Goal: Information Seeking & Learning: Learn about a topic

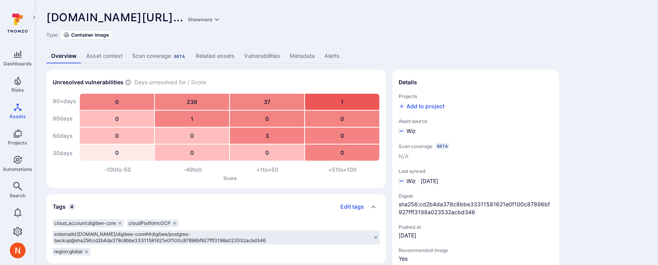
click at [289, 55] on link "Metadata" at bounding box center [302, 56] width 35 height 15
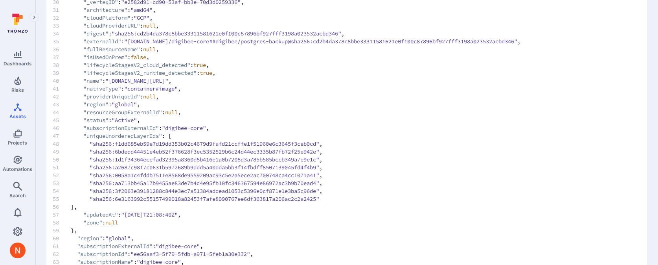
scroll to position [348, 0]
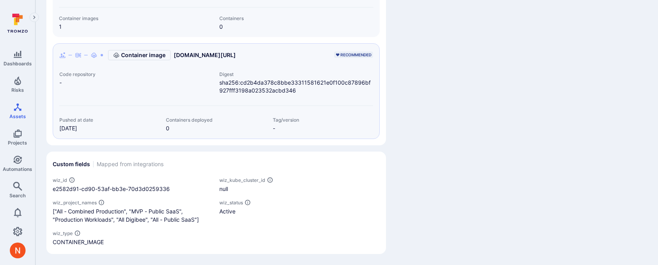
scroll to position [333, 0]
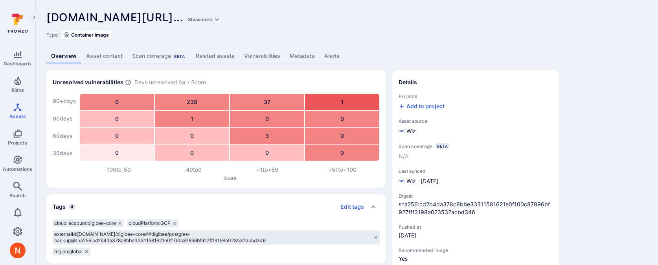
click at [292, 53] on link "Metadata" at bounding box center [302, 56] width 35 height 15
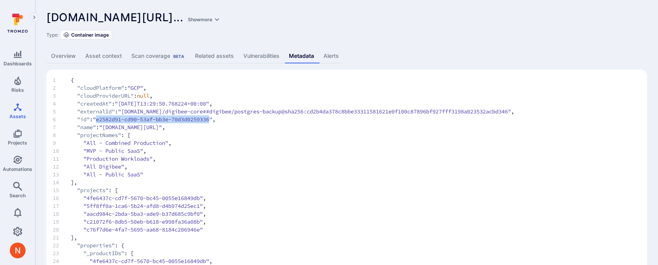
drag, startPoint x: 101, startPoint y: 119, endPoint x: 218, endPoint y: 118, distance: 116.4
click at [212, 118] on span ""e2582d91-cd90-53af-bb3e-70d3d0259336"" at bounding box center [153, 119] width 120 height 8
copy span "e2582d91-cd90-53af-bb3e-70d3d0259336"
click at [69, 57] on link "Overview" at bounding box center [63, 56] width 34 height 15
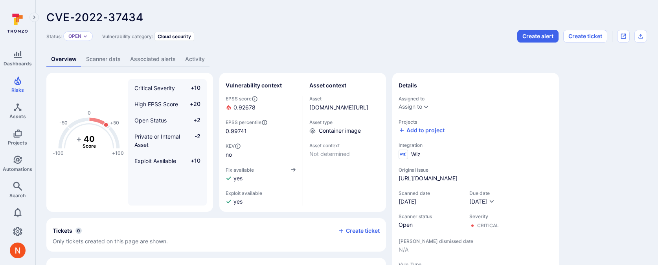
click at [107, 58] on link "Scanner data" at bounding box center [103, 59] width 44 height 15
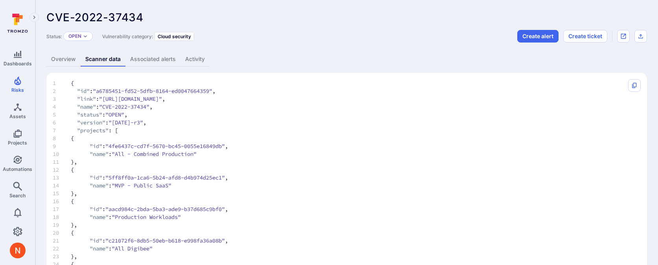
click at [72, 59] on link "Overview" at bounding box center [63, 59] width 34 height 15
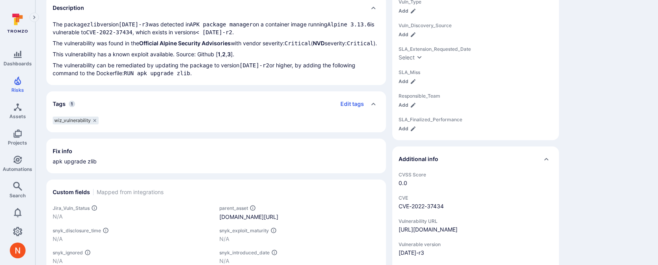
scroll to position [482, 0]
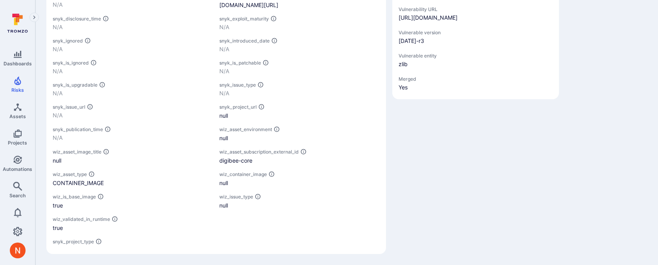
click at [246, 152] on span "wiz_asset_subscription_external_id" at bounding box center [258, 152] width 79 height 6
copy span "wiz_asset_subscription_external_id"
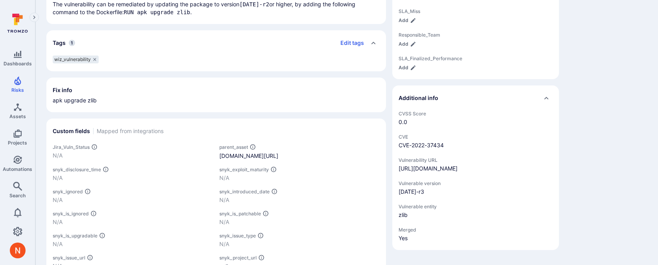
scroll to position [0, 0]
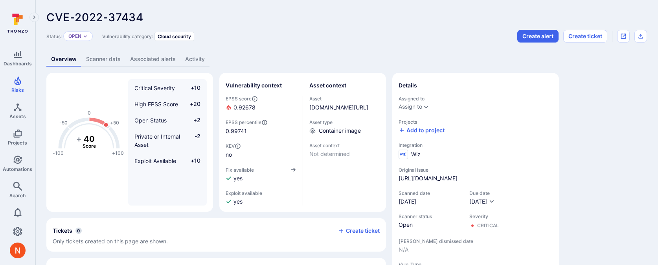
click at [102, 58] on link "Scanner data" at bounding box center [103, 59] width 44 height 15
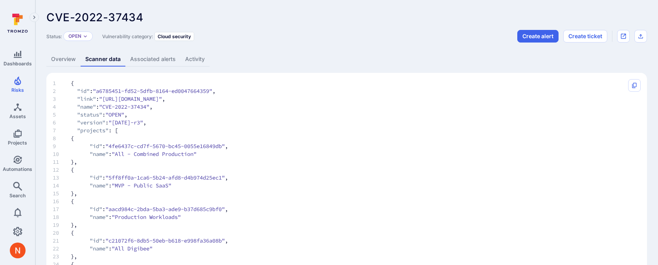
click at [59, 64] on link "Overview" at bounding box center [63, 59] width 34 height 15
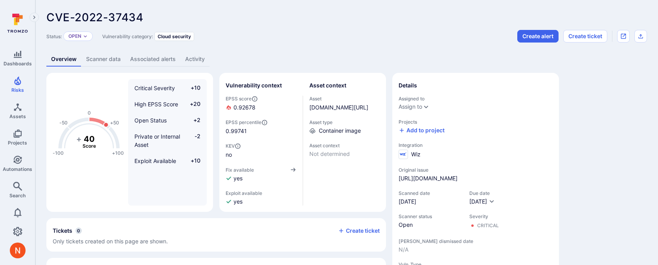
click at [105, 54] on link "Scanner data" at bounding box center [103, 59] width 44 height 15
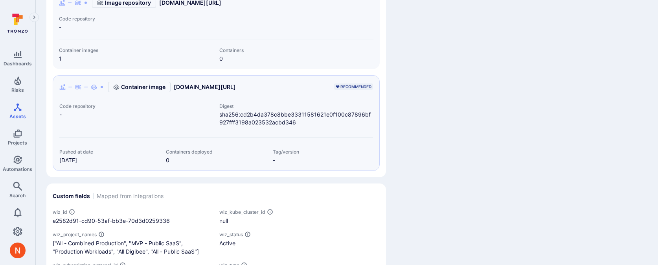
scroll to position [333, 0]
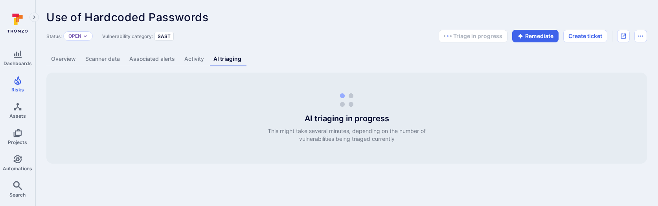
click at [346, 58] on div "Overview Scanner data Associated alerts Activity AI triaging" at bounding box center [346, 59] width 601 height 15
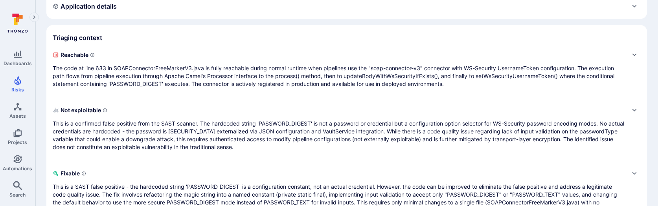
scroll to position [195, 0]
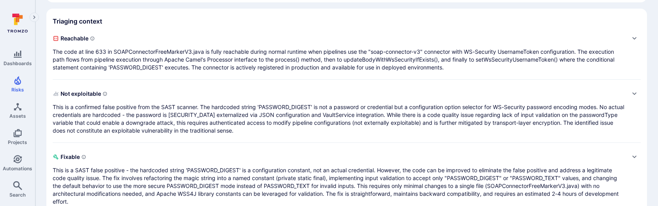
click at [285, 70] on p "The code at line 633 in SOAPConnectorFreeMarkerV3.java is fully reachable durin…" at bounding box center [339, 60] width 572 height 24
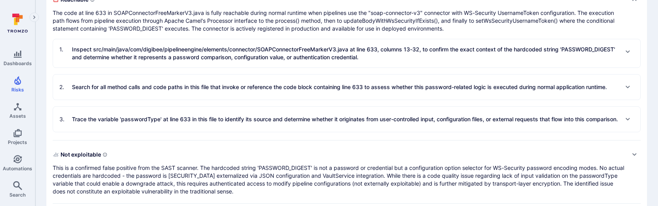
scroll to position [243, 0]
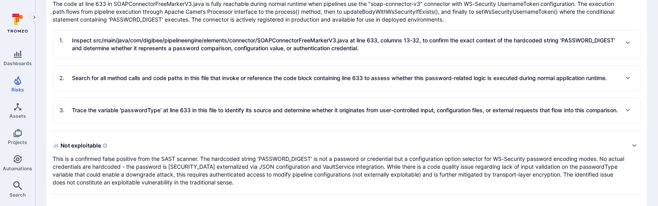
click at [255, 42] on p "Inspect src/main/java/com/digibee/pipelineengine/elements/connector/SOAPConnect…" at bounding box center [345, 45] width 546 height 16
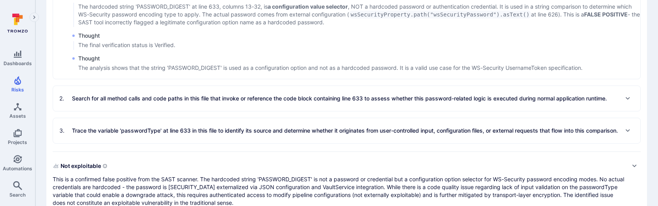
scroll to position [663, 0]
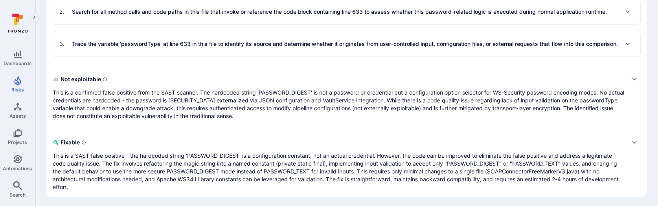
click at [261, 106] on p "This is a confirmed false positive from the SAST scanner. The hardcoded string …" at bounding box center [339, 104] width 572 height 31
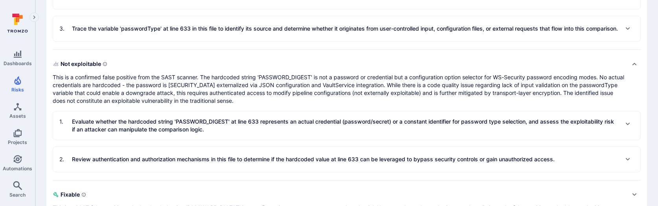
scroll to position [730, 0]
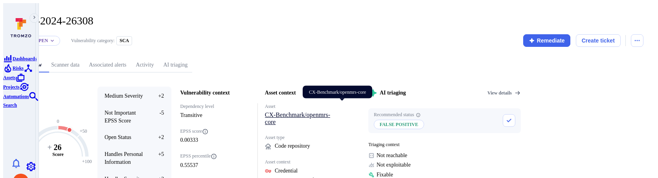
click at [318, 111] on link "CX-Benchmark/openmrs-core" at bounding box center [297, 118] width 65 height 14
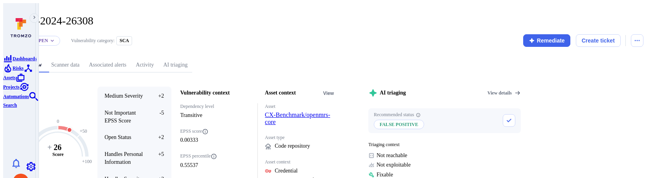
click at [192, 60] on link "AI triaging" at bounding box center [175, 65] width 34 height 15
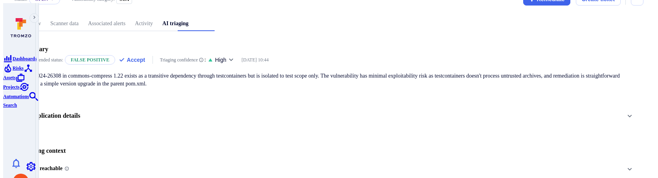
scroll to position [45, 0]
